Goal: Task Accomplishment & Management: Manage account settings

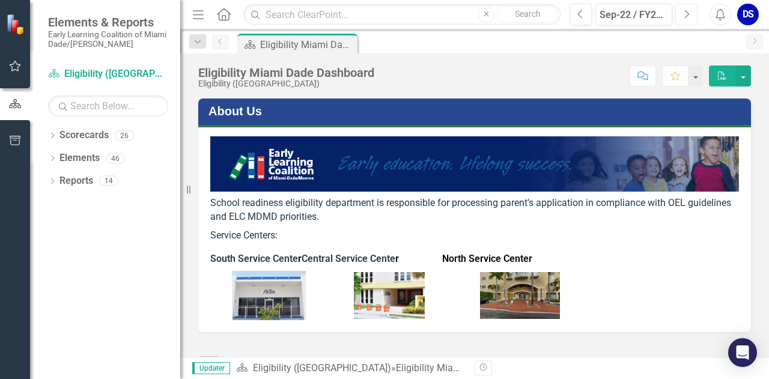
click at [689, 16] on icon "Next" at bounding box center [686, 14] width 7 height 11
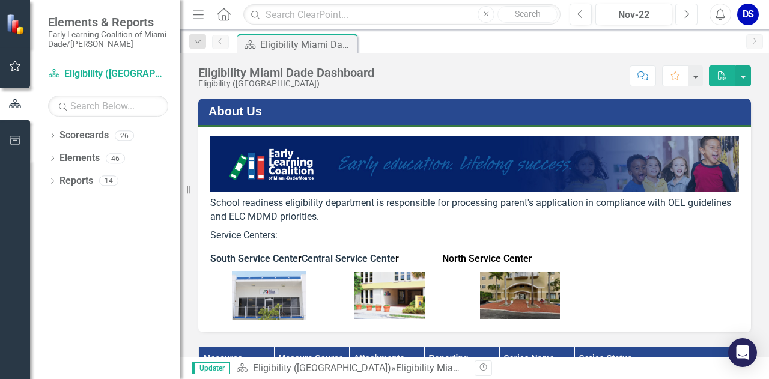
click at [689, 16] on icon "Next" at bounding box center [686, 14] width 7 height 11
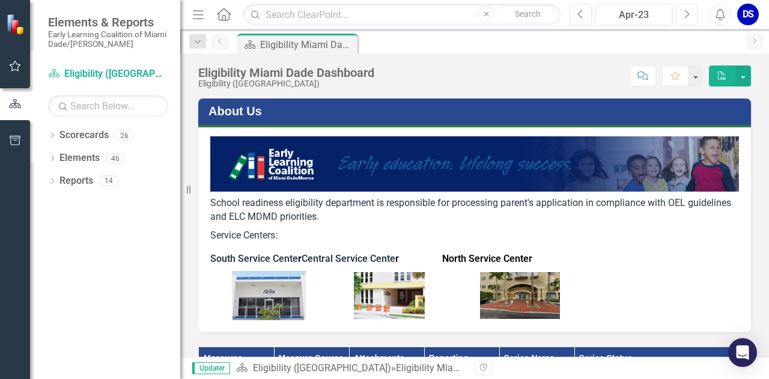
click at [689, 16] on icon "Next" at bounding box center [686, 14] width 7 height 11
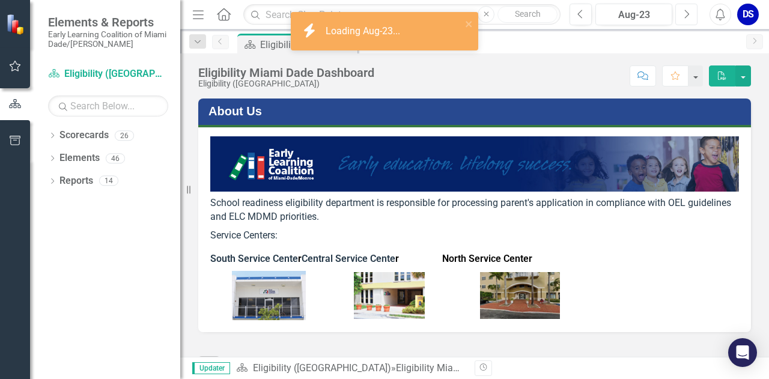
click at [687, 15] on icon "button" at bounding box center [686, 14] width 5 height 8
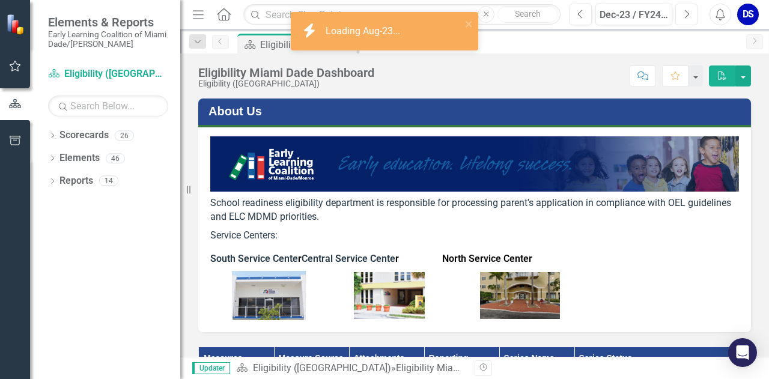
click at [687, 15] on icon "button" at bounding box center [686, 14] width 5 height 8
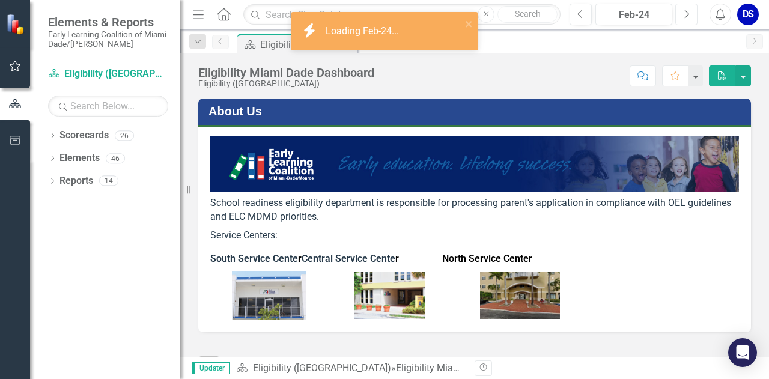
click at [687, 15] on icon "button" at bounding box center [686, 14] width 5 height 8
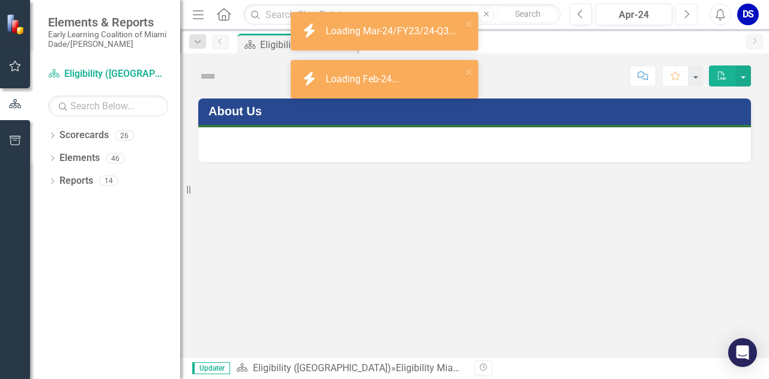
click at [687, 15] on icon "button" at bounding box center [686, 14] width 5 height 8
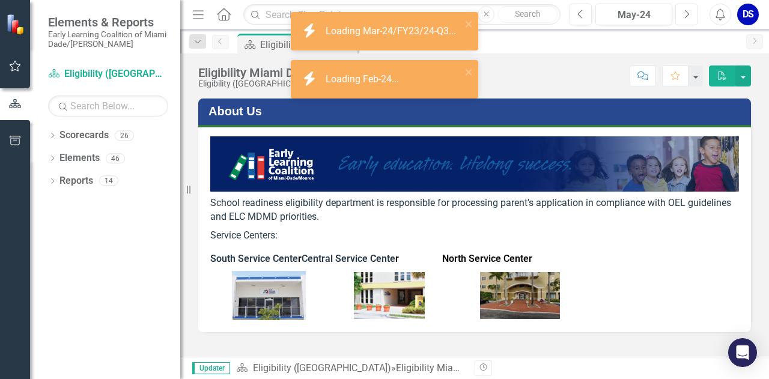
click at [687, 15] on icon "button" at bounding box center [686, 14] width 5 height 8
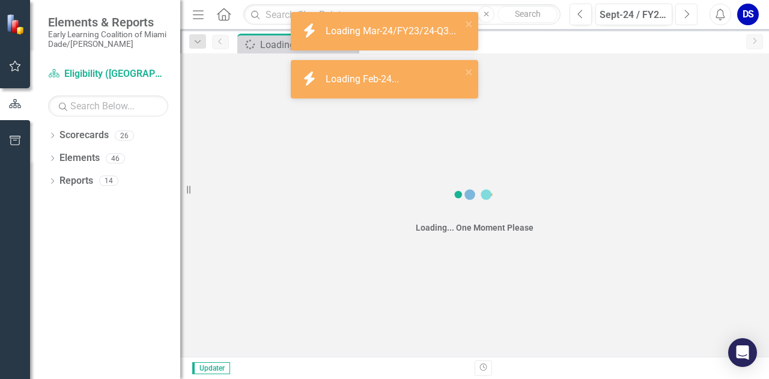
click at [687, 15] on icon "button" at bounding box center [686, 14] width 5 height 8
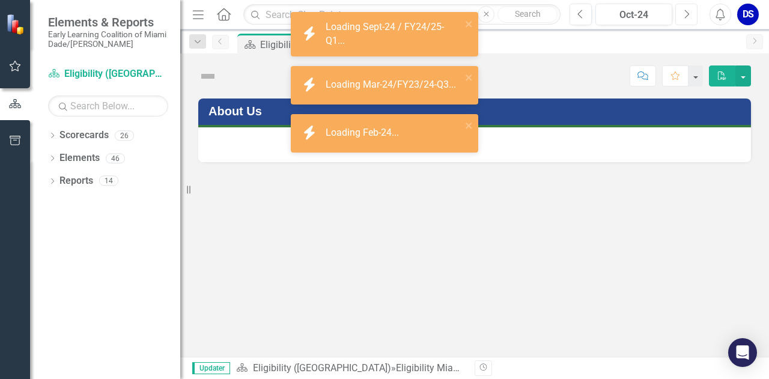
click at [687, 15] on icon "button" at bounding box center [686, 14] width 5 height 8
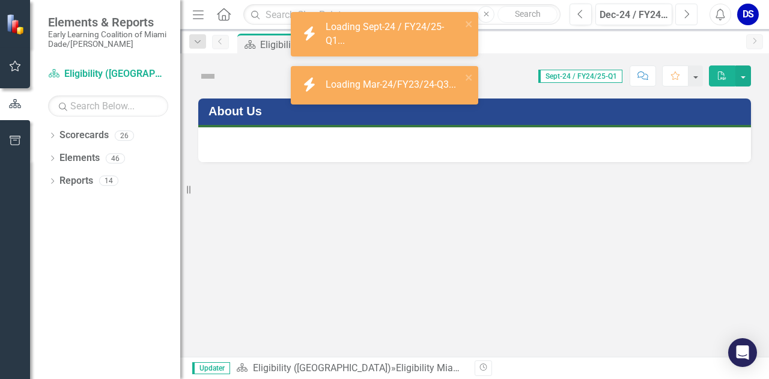
click at [687, 15] on icon "button" at bounding box center [686, 14] width 5 height 8
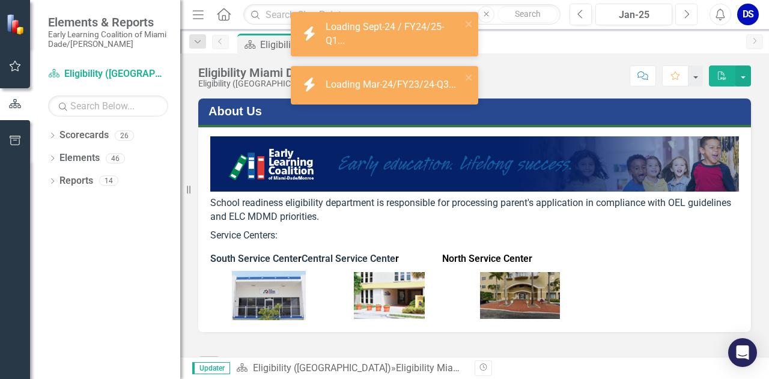
click at [687, 15] on icon "button" at bounding box center [686, 14] width 5 height 8
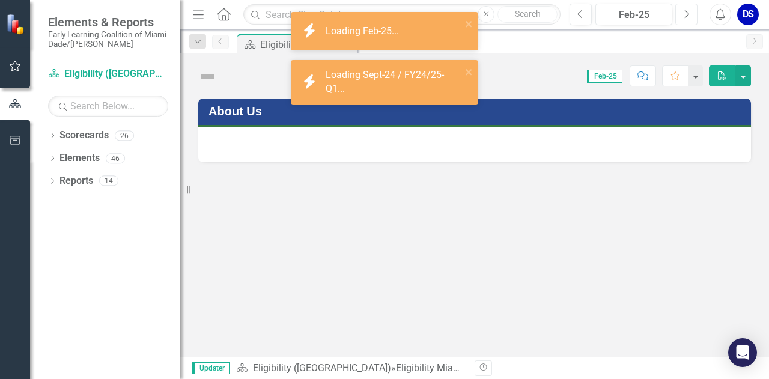
click at [687, 15] on icon "button" at bounding box center [686, 14] width 5 height 8
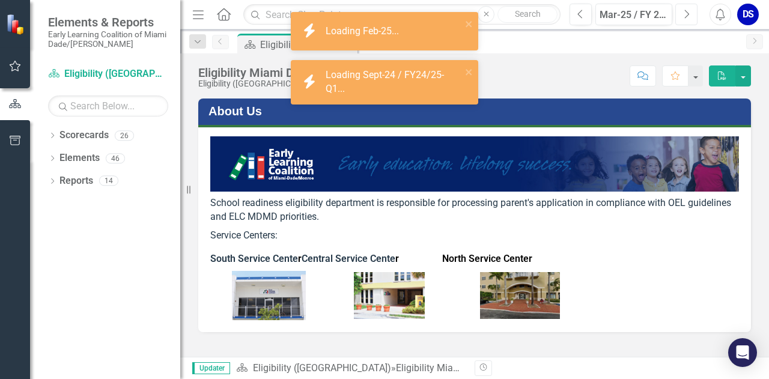
click at [687, 15] on icon "button" at bounding box center [686, 14] width 5 height 8
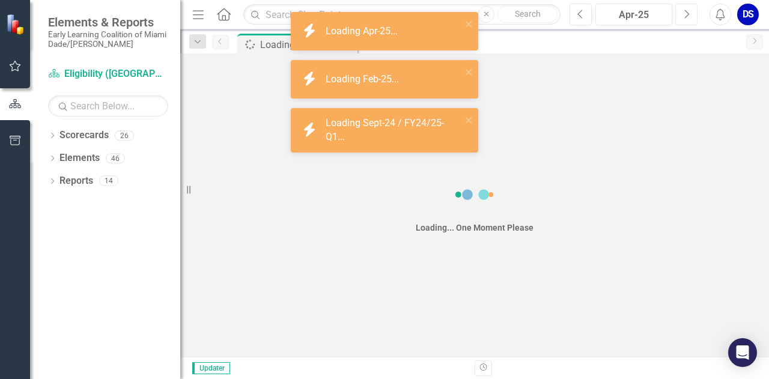
click at [687, 15] on icon "button" at bounding box center [686, 14] width 5 height 8
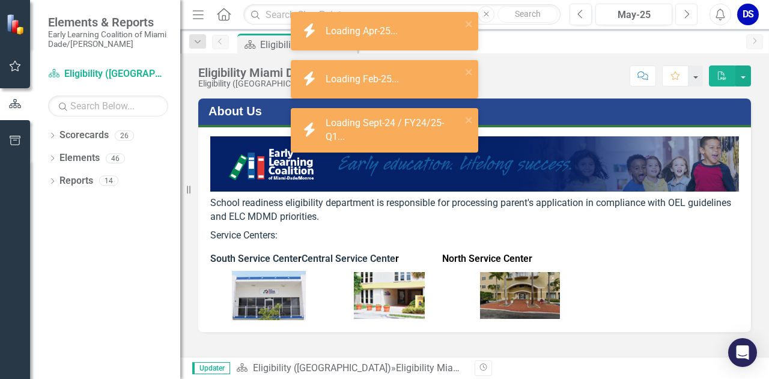
click at [687, 15] on icon "button" at bounding box center [686, 14] width 5 height 8
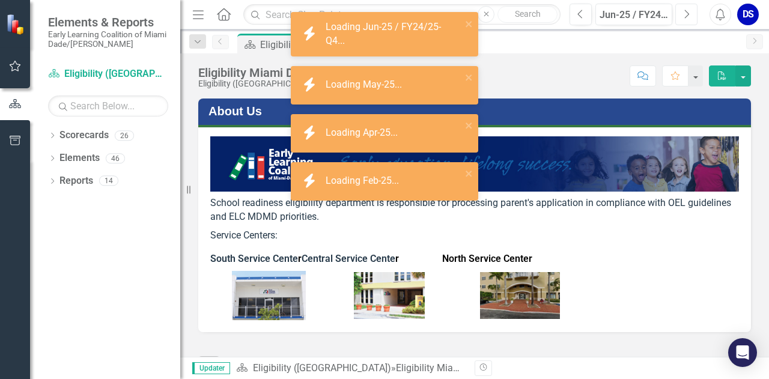
click at [687, 15] on icon "button" at bounding box center [686, 14] width 5 height 8
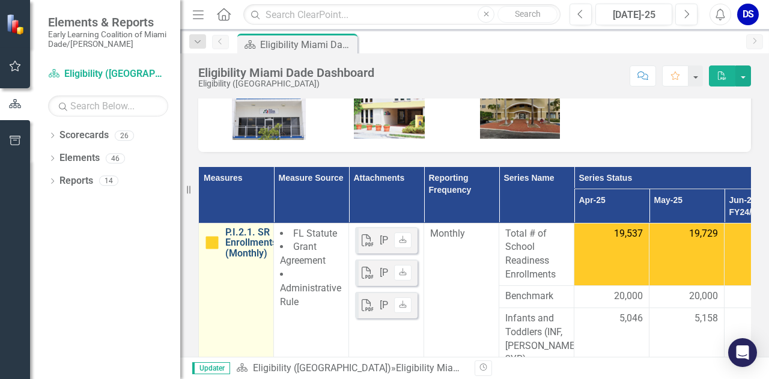
click at [252, 242] on link "P.I.2.1. SR Enrollments (Monthly)" at bounding box center [251, 243] width 52 height 32
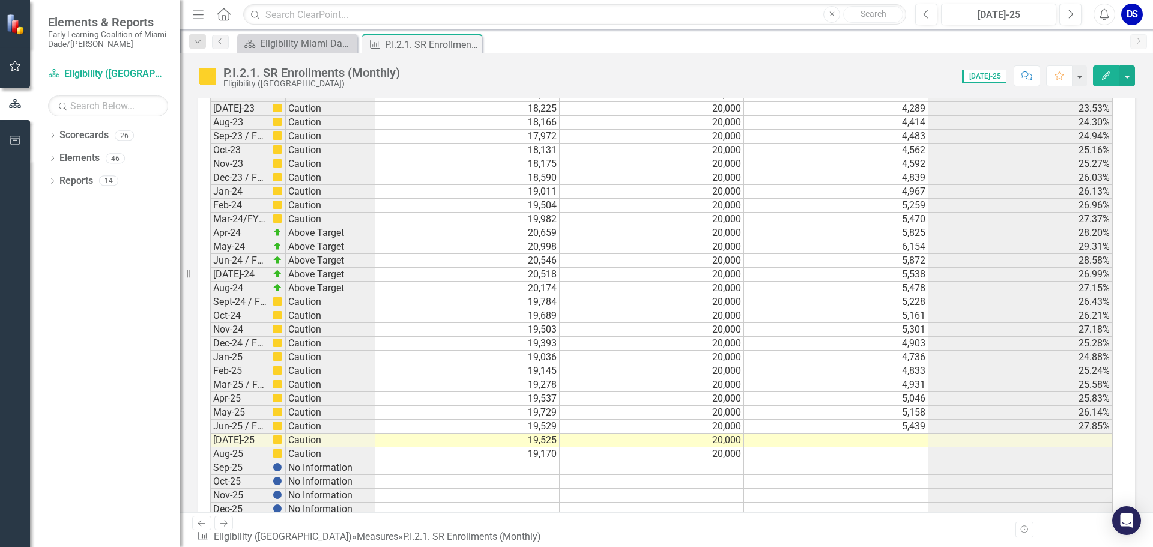
scroll to position [1845, 0]
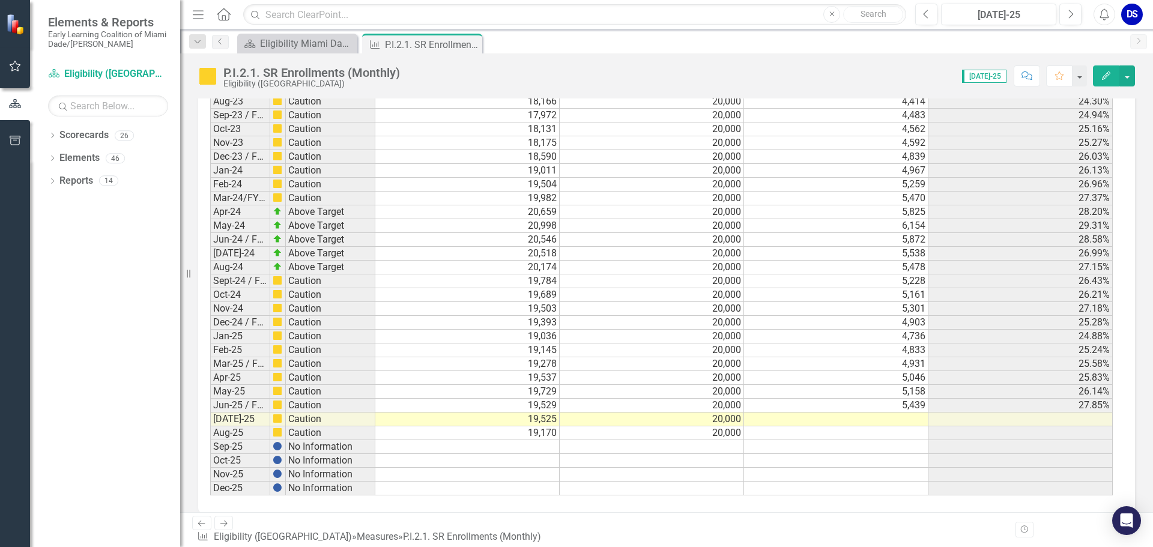
click at [768, 378] on td at bounding box center [836, 419] width 184 height 14
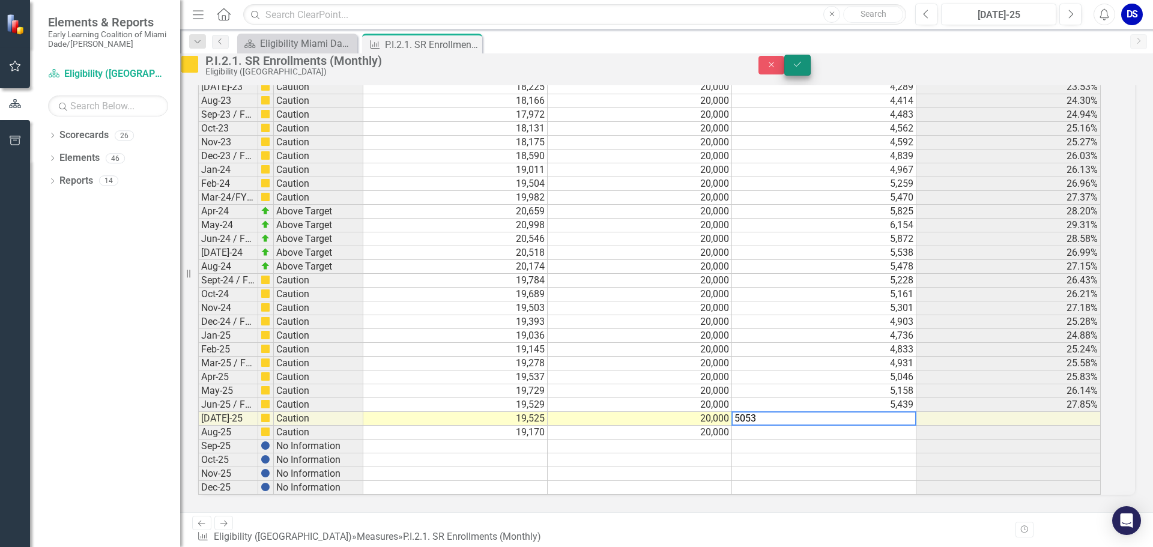
type textarea "5053"
click at [768, 76] on button "Save" at bounding box center [797, 65] width 26 height 21
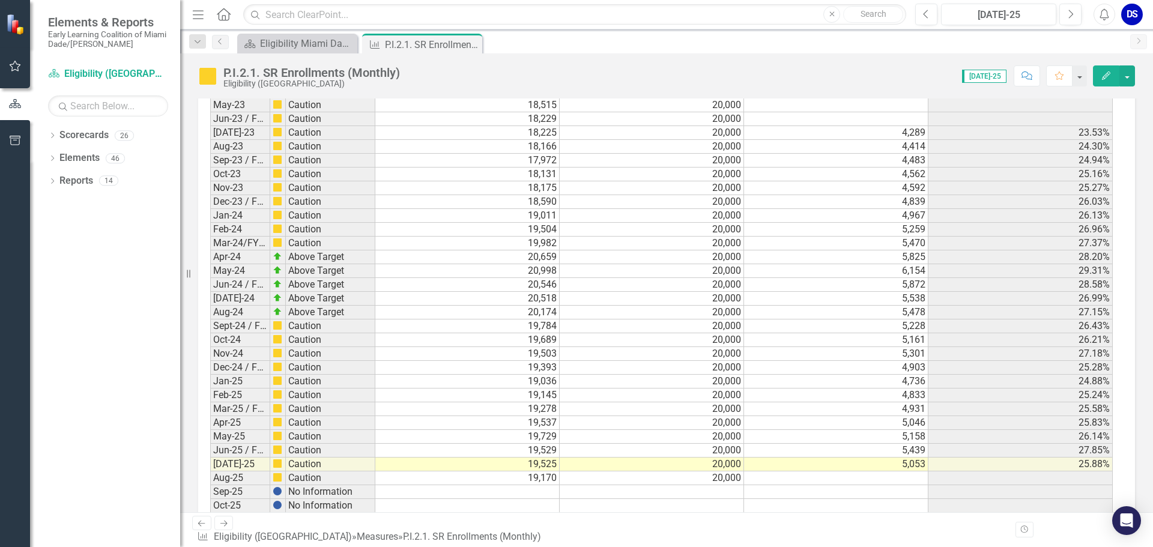
scroll to position [1834, 0]
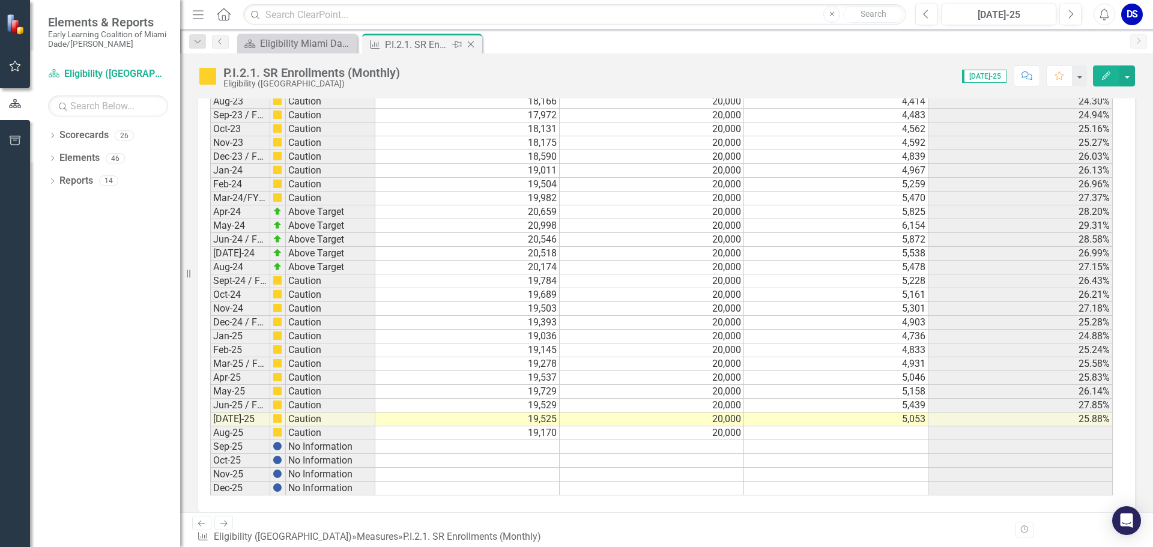
click at [473, 46] on icon "Close" at bounding box center [471, 45] width 12 height 10
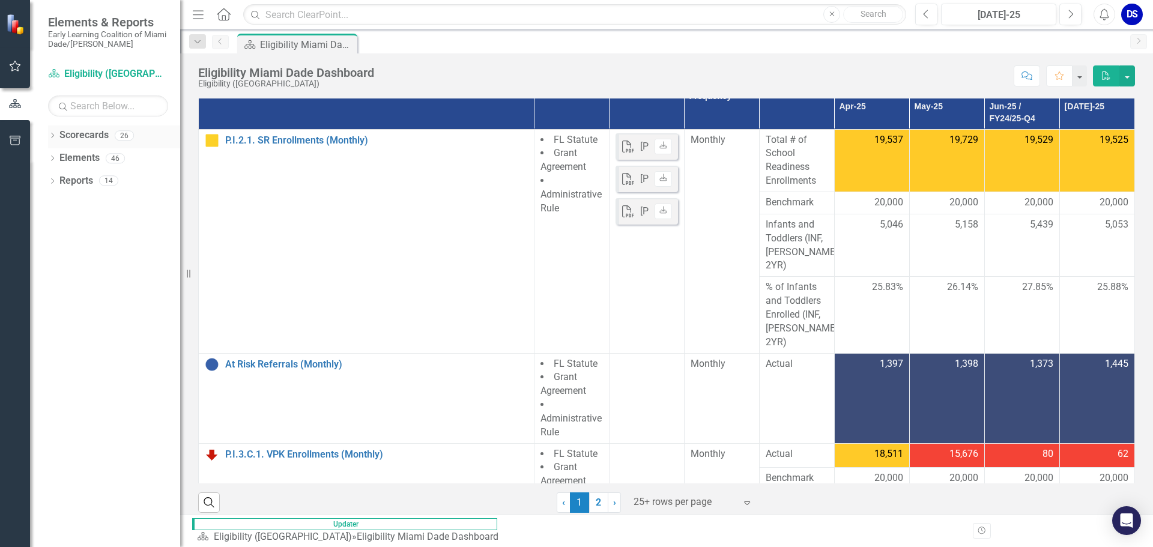
click at [49, 133] on icon "Dropdown" at bounding box center [52, 136] width 8 height 7
click at [45, 157] on icon "Dropdown" at bounding box center [40, 157] width 9 height 7
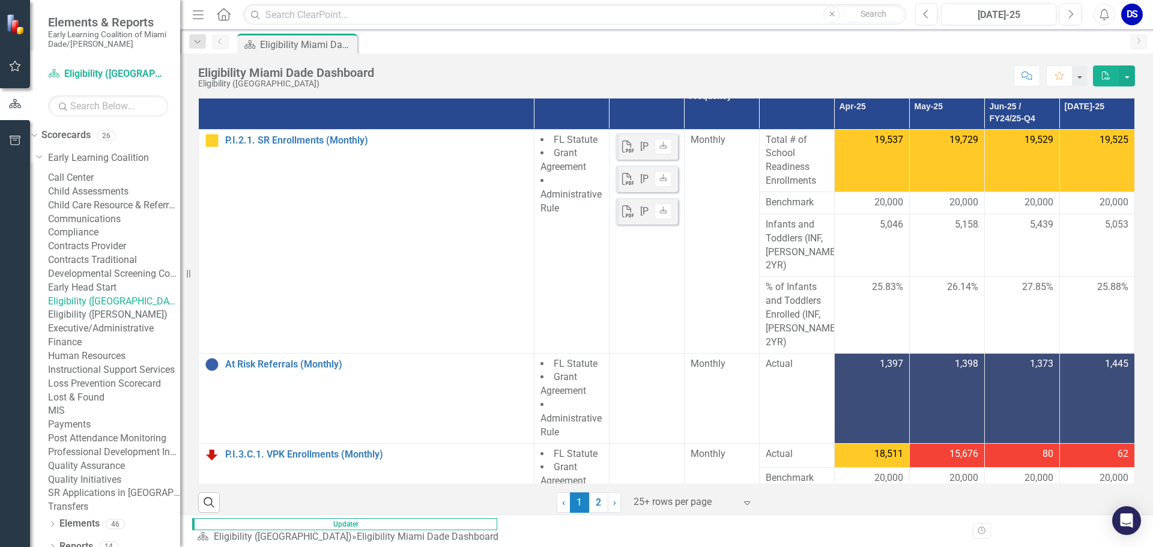
click at [137, 322] on link "Eligibility ([PERSON_NAME])" at bounding box center [114, 315] width 132 height 14
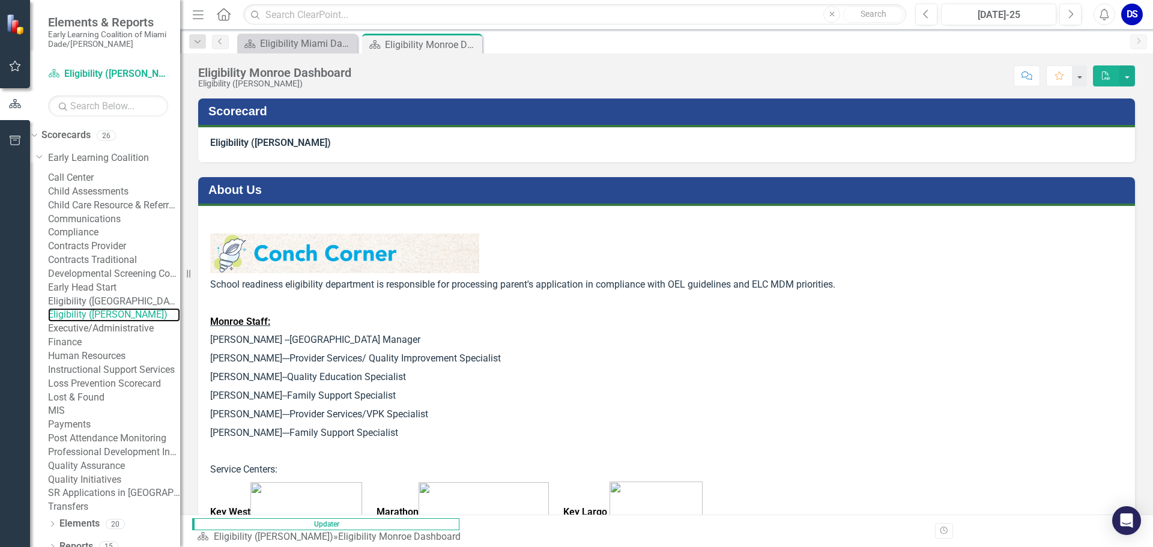
scroll to position [420, 0]
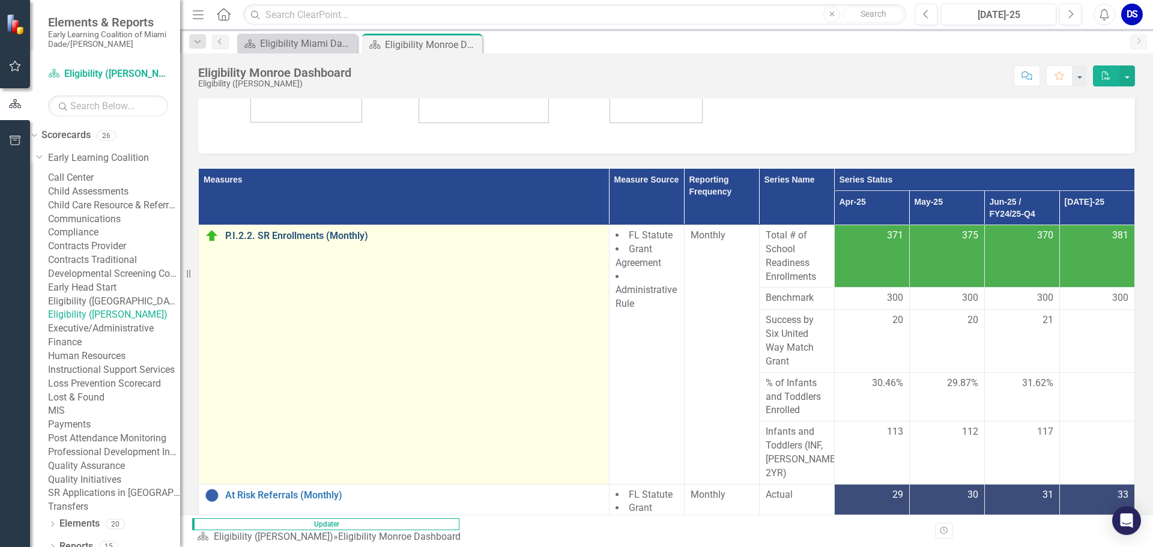
click at [332, 231] on link "P.I.2.2. SR Enrollments (Monthly)" at bounding box center [414, 236] width 378 height 11
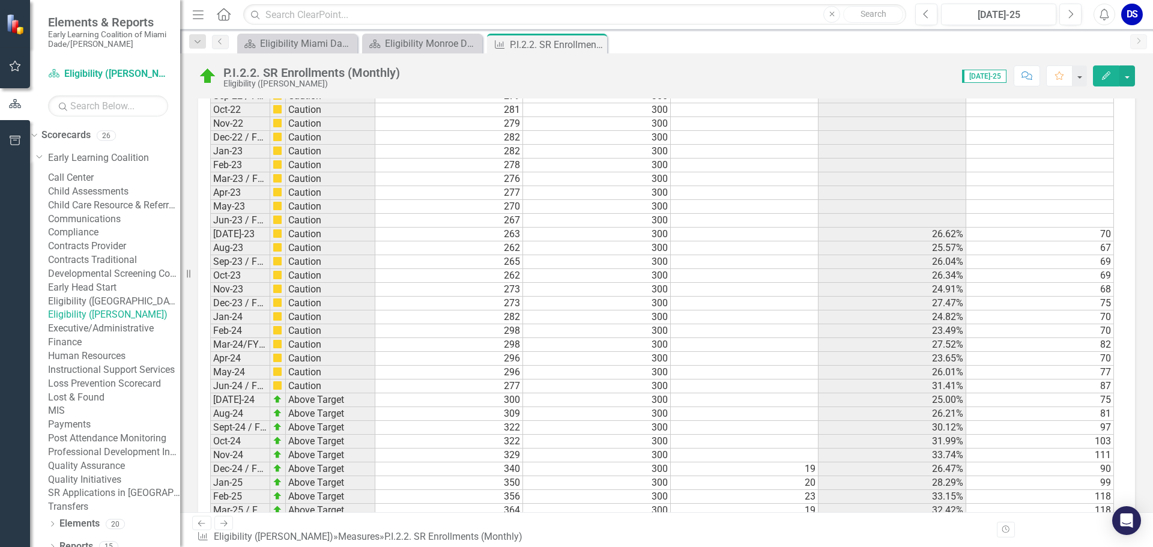
scroll to position [1801, 0]
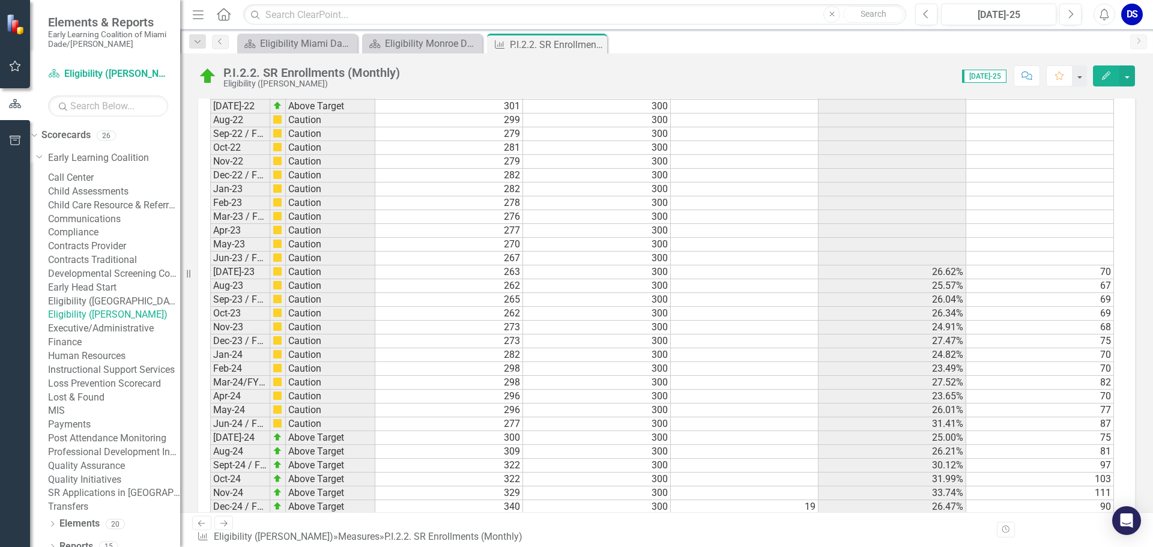
scroll to position [1825, 0]
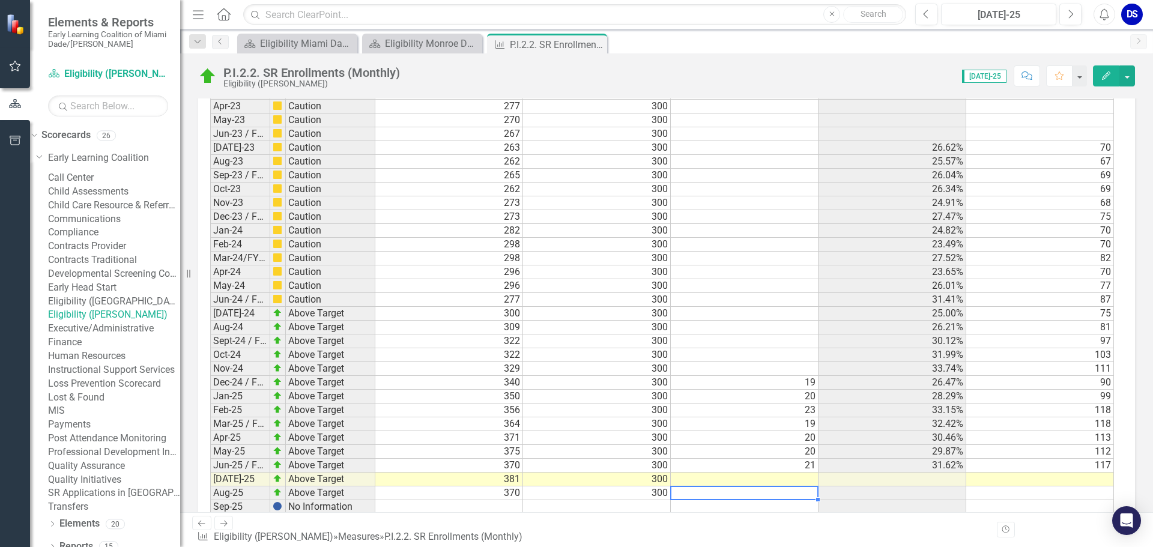
click at [768, 378] on td at bounding box center [1040, 480] width 148 height 14
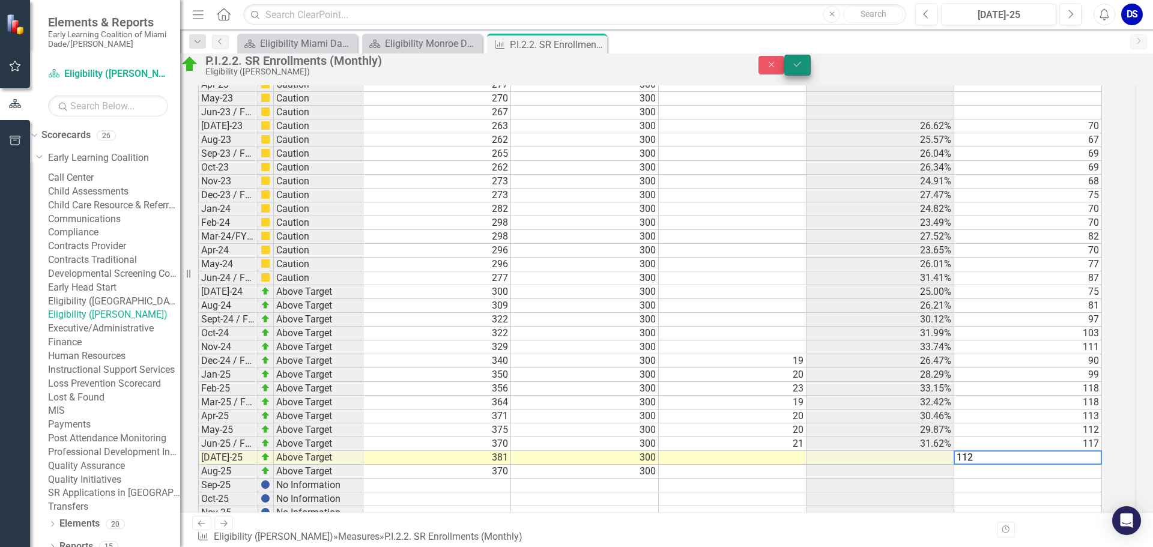
type textarea "112"
click at [768, 72] on button "Save" at bounding box center [797, 65] width 26 height 21
